Goal: Transaction & Acquisition: Purchase product/service

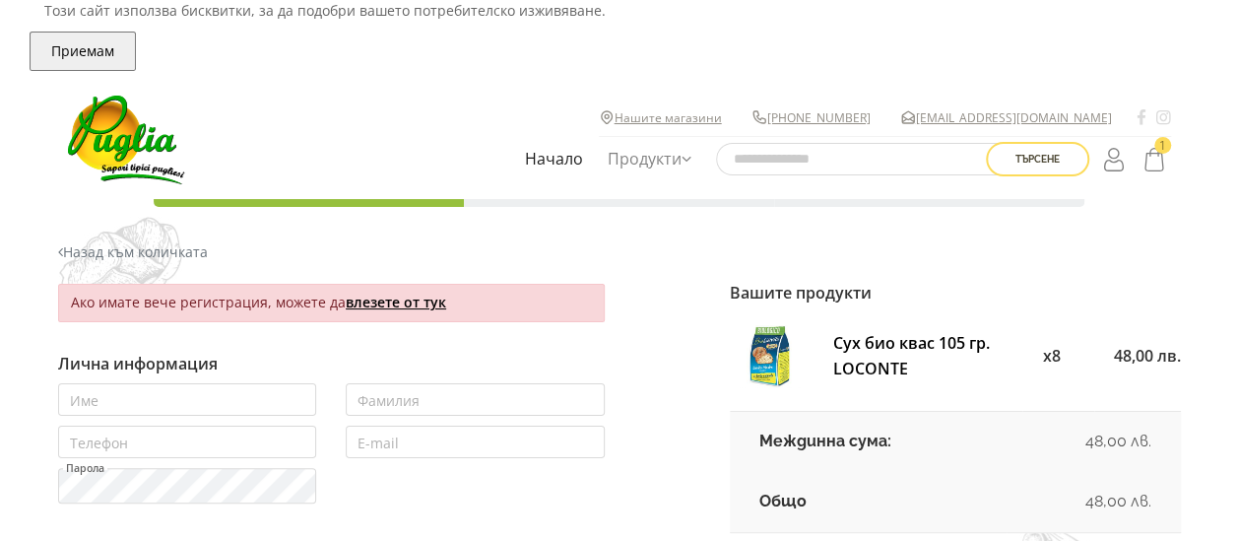
click at [402, 309] on link "влезете от тук" at bounding box center [396, 302] width 100 height 19
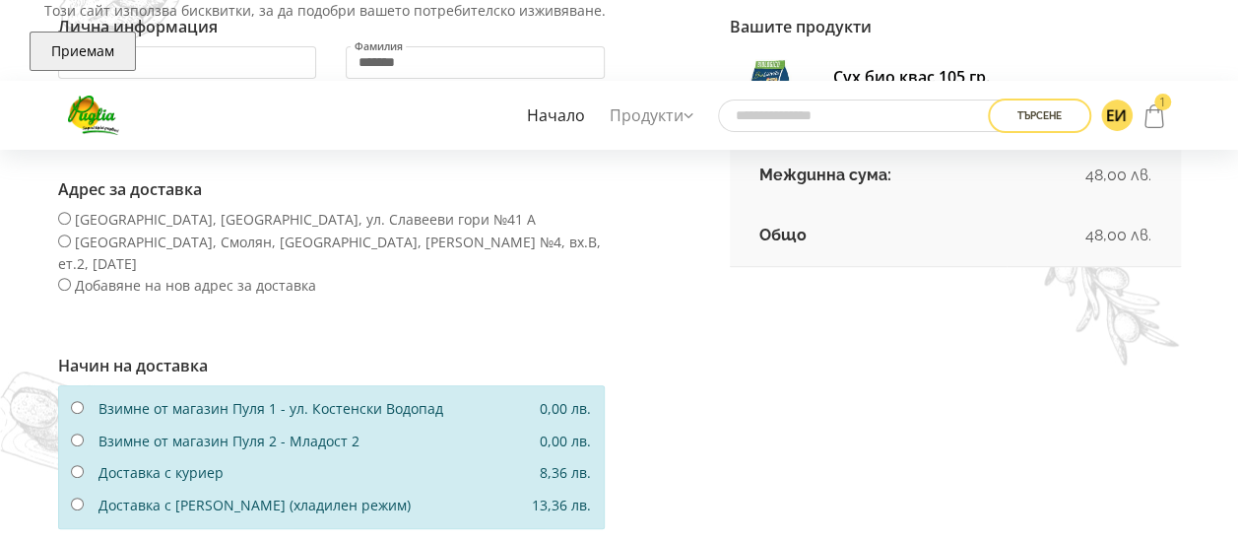
scroll to position [296, 0]
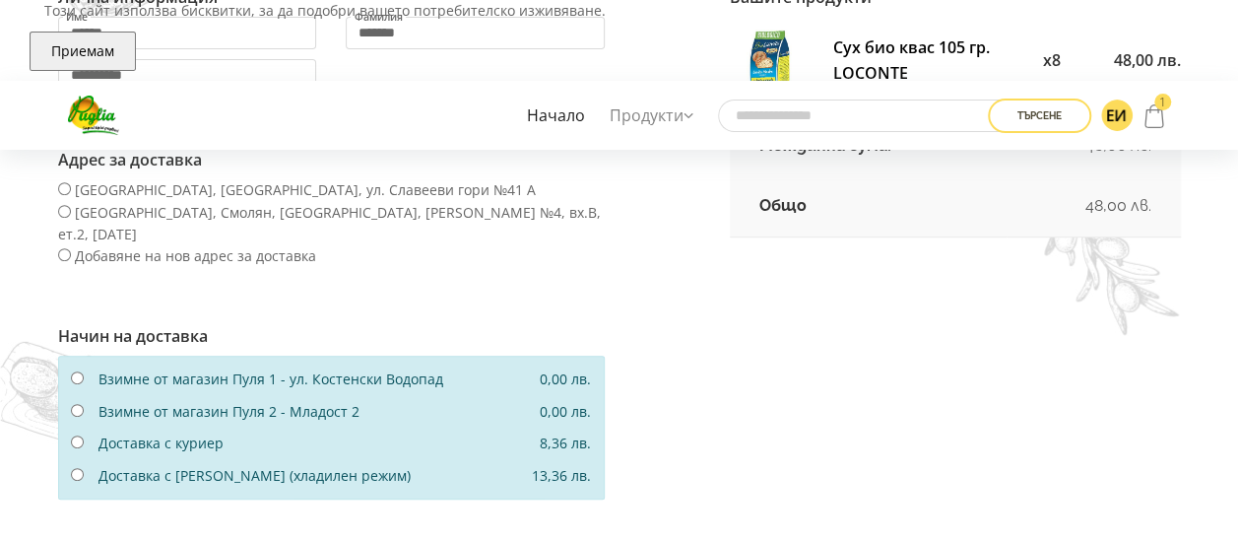
click at [83, 433] on div at bounding box center [77, 444] width 42 height 22
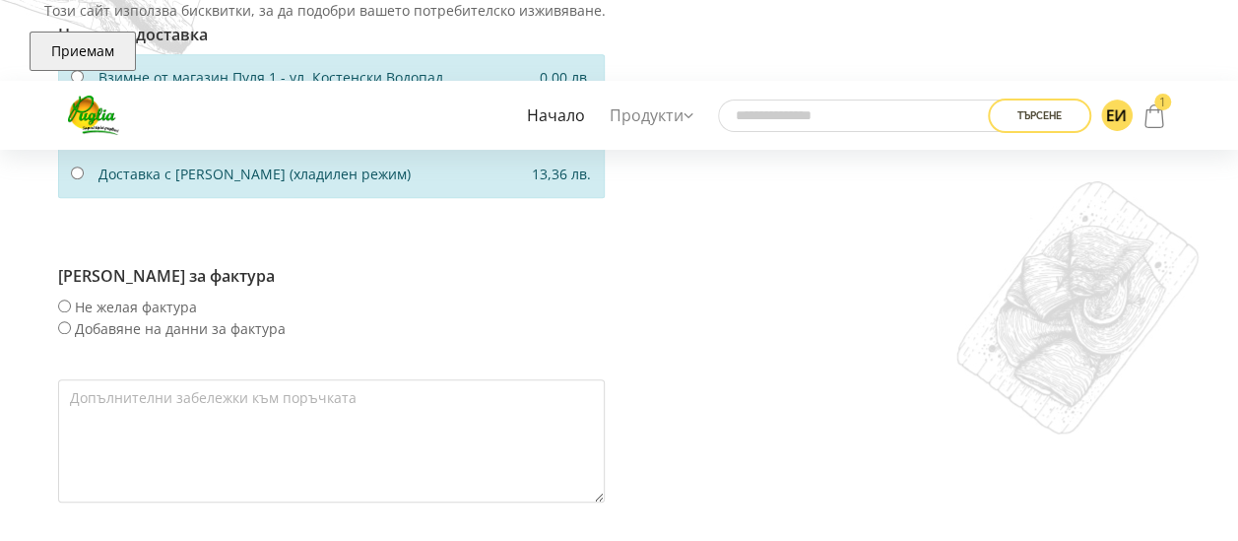
scroll to position [788, 0]
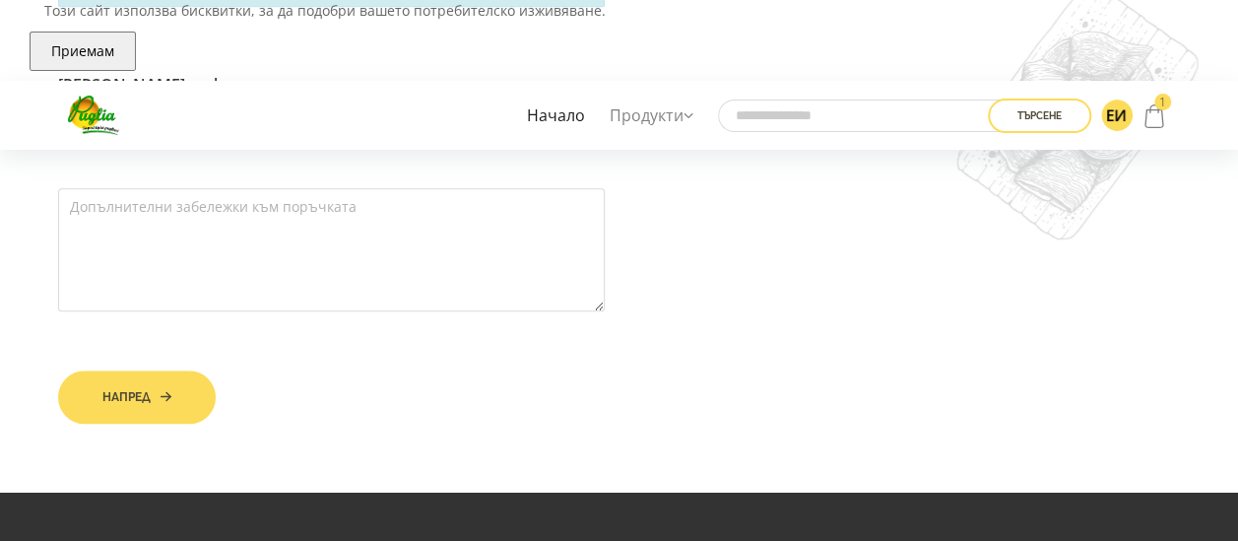
click at [133, 382] on button "Напред" at bounding box center [137, 396] width 158 height 53
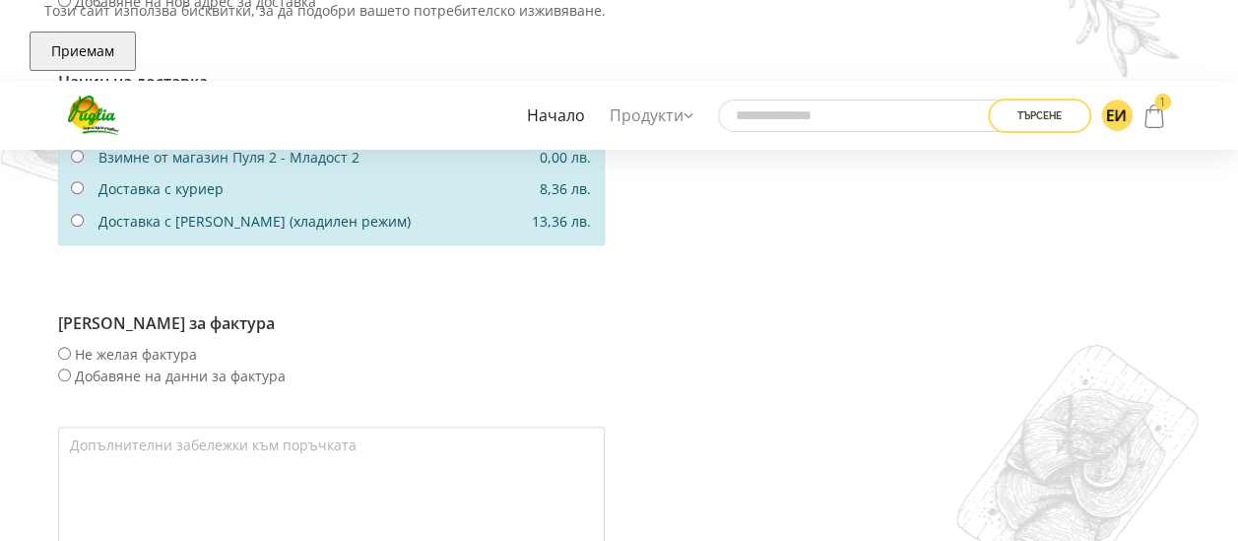
scroll to position [591, 0]
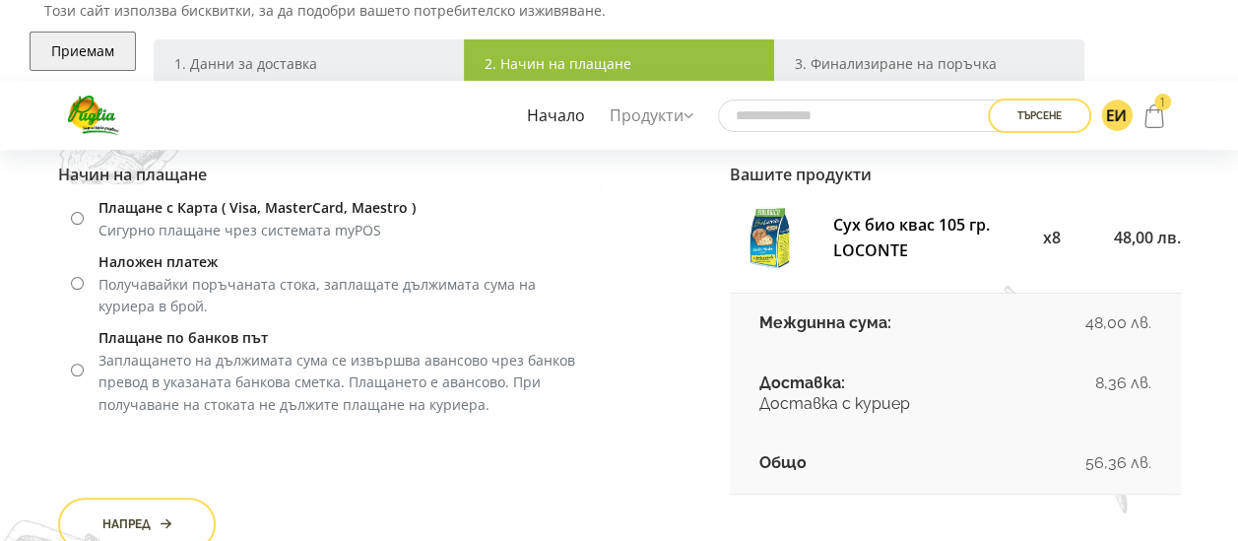
scroll to position [296, 0]
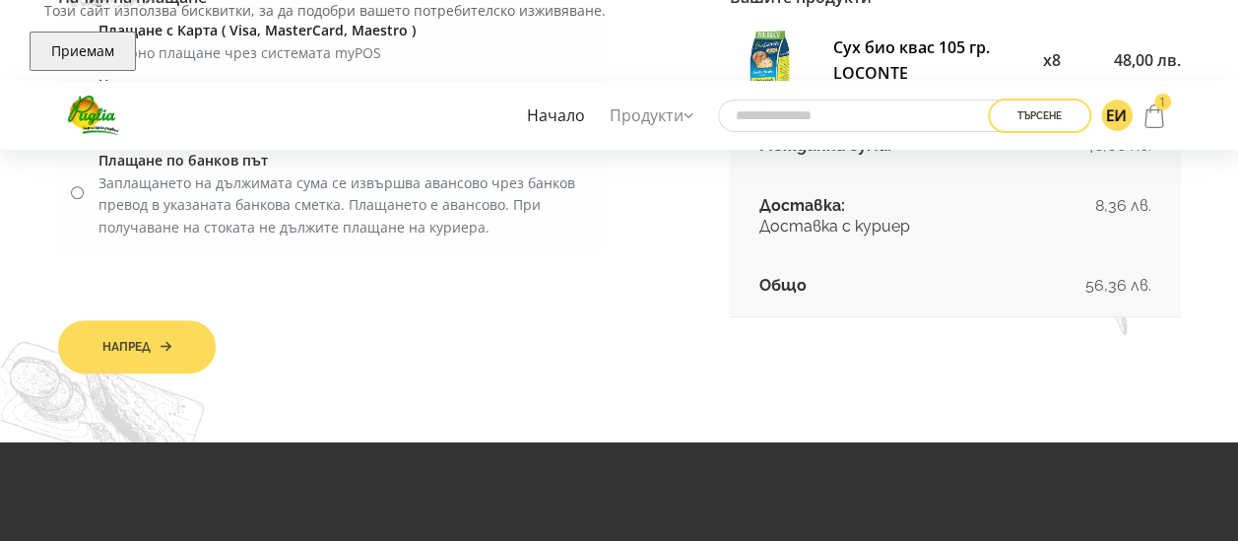
click at [179, 353] on button "Напред" at bounding box center [137, 346] width 158 height 53
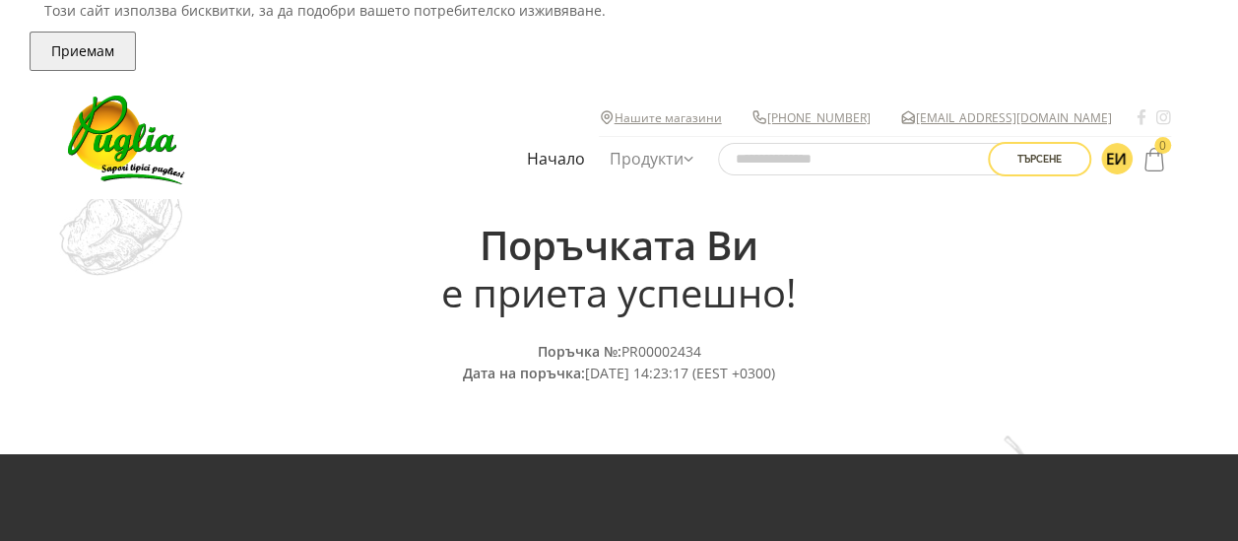
scroll to position [99, 0]
